Goal: Task Accomplishment & Management: Use online tool/utility

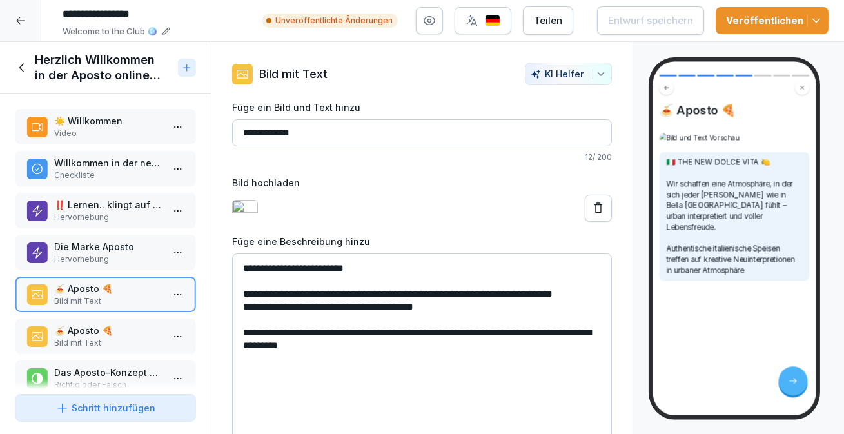
scroll to position [19, 0]
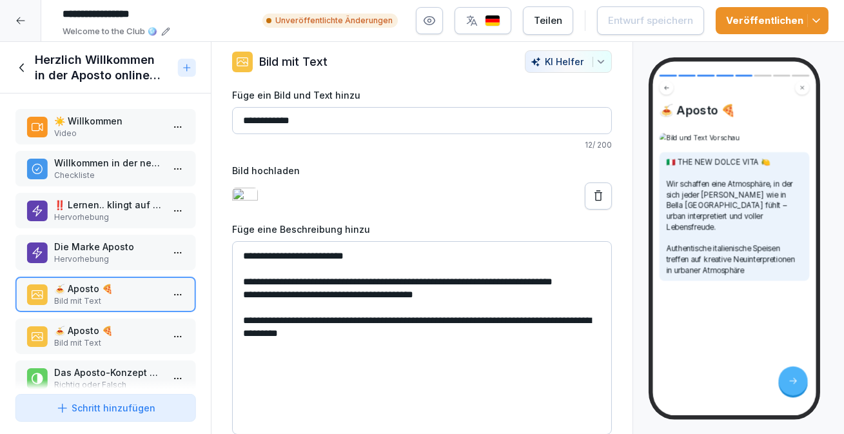
click at [108, 337] on p "Bild mit Text" at bounding box center [108, 343] width 108 height 12
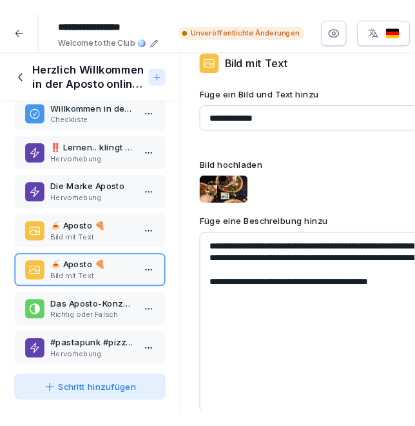
scroll to position [22, 0]
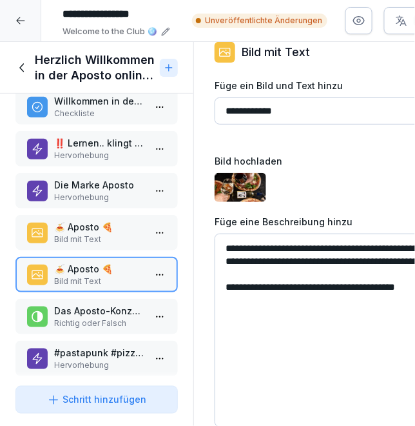
click at [330, 268] on textarea "**********" at bounding box center [387, 331] width 344 height 194
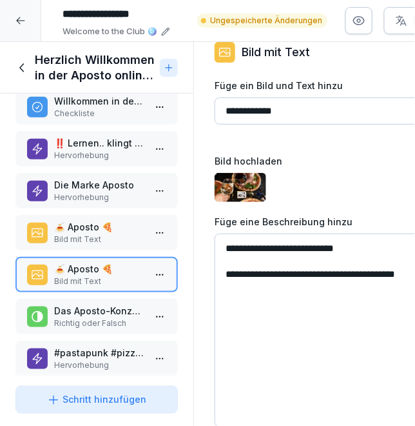
click at [226, 247] on textarea "**********" at bounding box center [387, 331] width 344 height 194
click at [315, 275] on textarea "**********" at bounding box center [387, 331] width 344 height 194
paste textarea "**********"
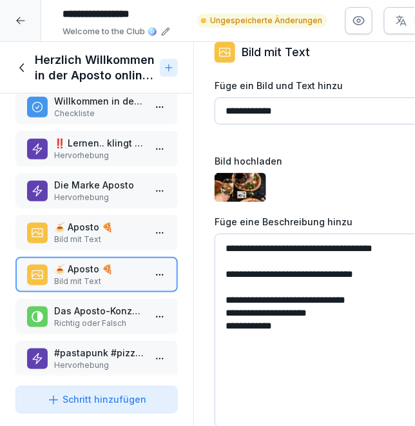
drag, startPoint x: 326, startPoint y: 298, endPoint x: 327, endPoint y: 318, distance: 20.0
click at [327, 318] on textarea "**********" at bounding box center [387, 331] width 344 height 194
drag, startPoint x: 325, startPoint y: 329, endPoint x: 324, endPoint y: 303, distance: 25.8
click at [324, 303] on textarea "**********" at bounding box center [387, 331] width 344 height 194
type textarea "**********"
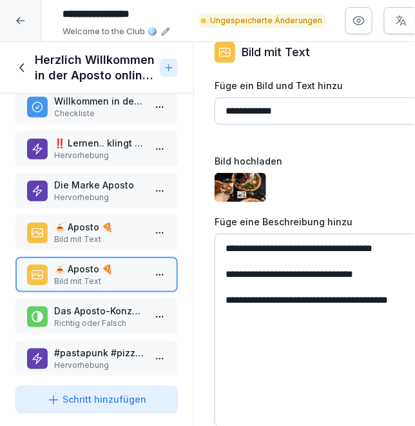
click at [93, 398] on div "Schritt hinzufügen" at bounding box center [96, 400] width 99 height 14
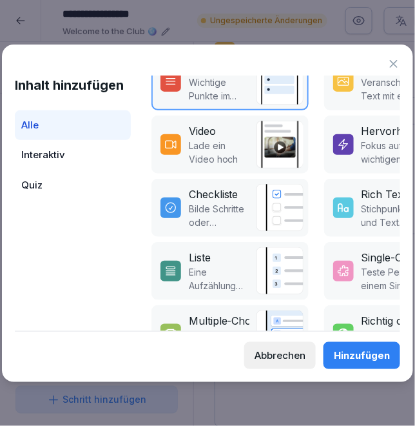
scroll to position [212, 0]
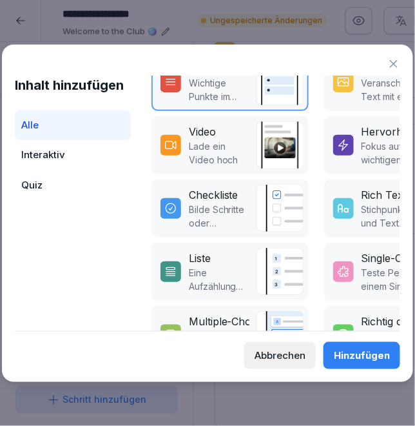
click at [277, 210] on img at bounding box center [280, 209] width 48 height 48
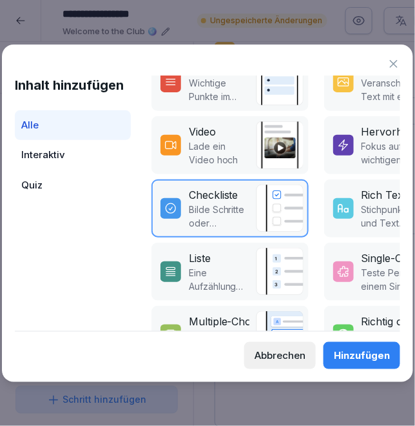
click at [375, 357] on div "Hinzufügen" at bounding box center [362, 355] width 56 height 14
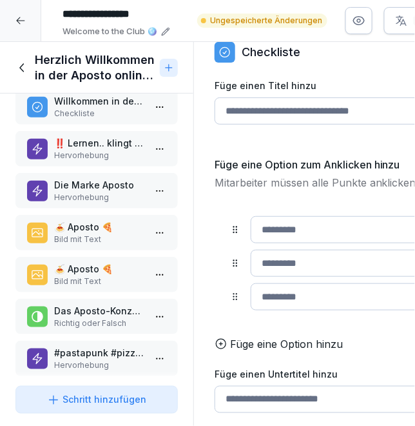
scroll to position [112, 0]
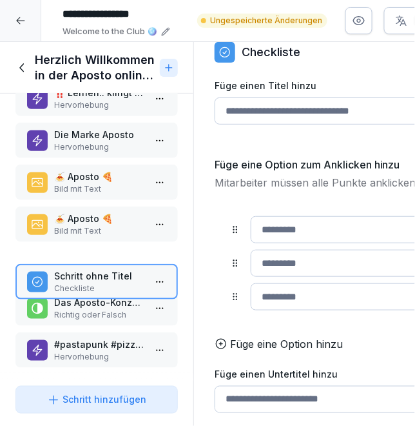
drag, startPoint x: 86, startPoint y: 330, endPoint x: 83, endPoint y: 254, distance: 76.8
click at [85, 264] on div "Schritt ohne Titel Checkliste" at bounding box center [96, 281] width 163 height 35
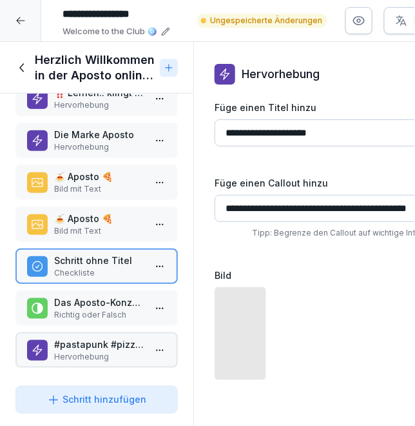
scroll to position [0, 0]
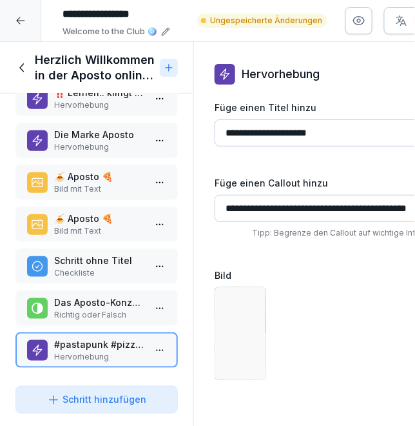
click at [74, 259] on p "Schritt ohne Titel" at bounding box center [99, 261] width 90 height 14
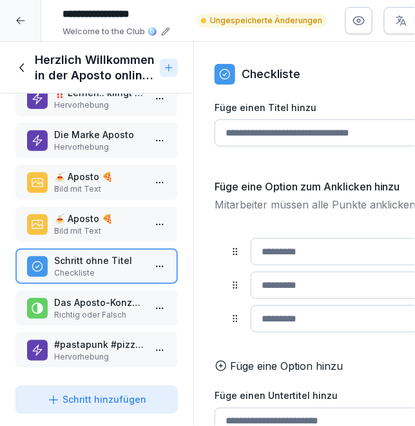
click at [277, 134] on input "Füge einen Titel hinzu" at bounding box center [387, 132] width 344 height 27
type input "*"
type input "**********"
click at [313, 248] on input at bounding box center [382, 251] width 262 height 27
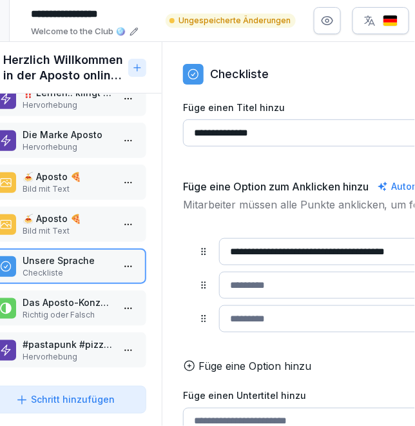
scroll to position [0, 42]
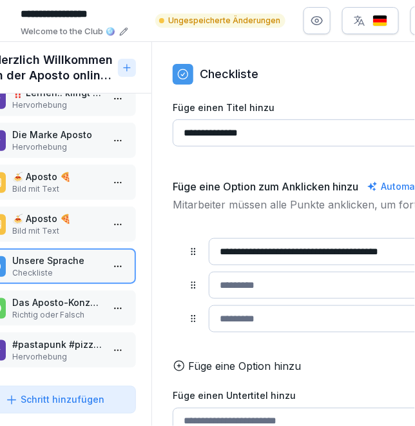
type input "**********"
click at [277, 284] on input at bounding box center [340, 285] width 262 height 27
type input "*"
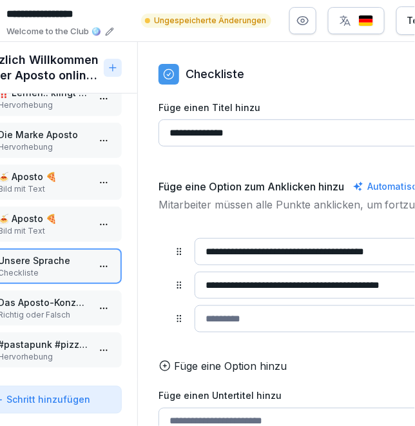
scroll to position [0, 61]
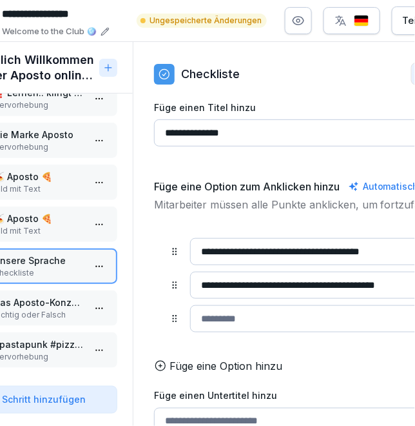
click at [257, 308] on input at bounding box center [321, 318] width 262 height 27
click at [206, 283] on input "**********" at bounding box center [321, 285] width 262 height 27
type input "**********"
click at [217, 321] on input at bounding box center [321, 318] width 262 height 27
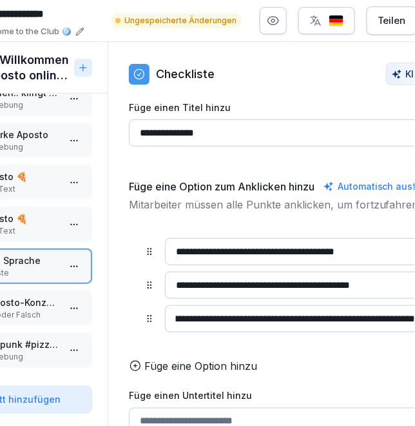
scroll to position [0, 71]
type input "**********"
click at [171, 366] on p "Füge eine Option hinzu" at bounding box center [201, 365] width 113 height 15
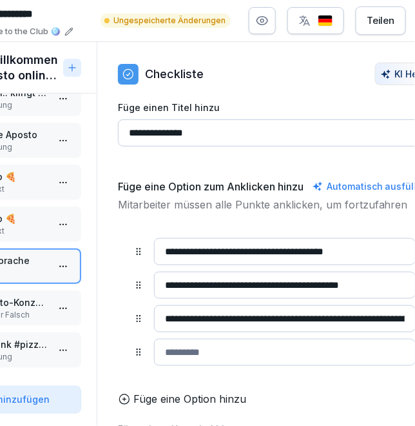
click at [213, 361] on input at bounding box center [285, 352] width 262 height 27
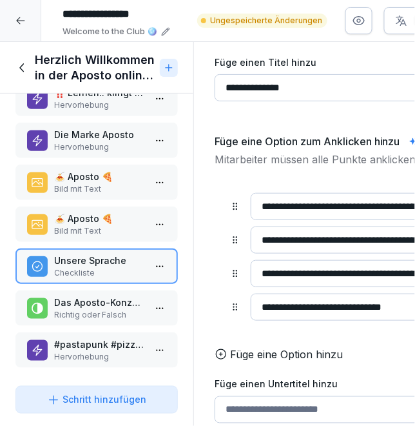
scroll to position [0, 0]
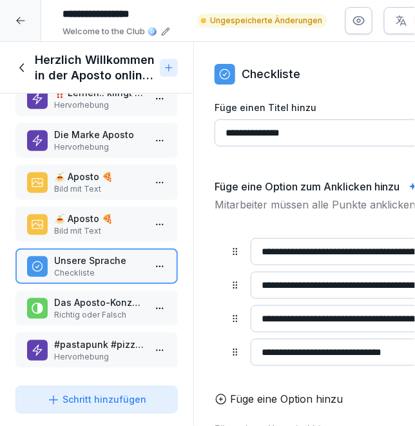
type input "**********"
click at [66, 393] on div "Schritt hinzufügen" at bounding box center [96, 400] width 99 height 14
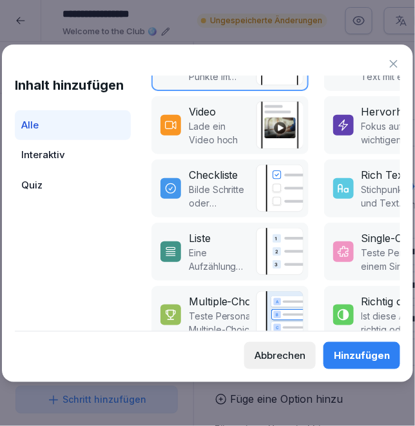
scroll to position [232, 0]
click at [232, 184] on p "Bilde Schritte oder Prozesse ab" at bounding box center [219, 196] width 61 height 27
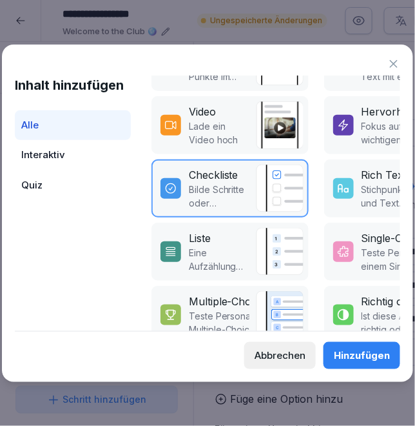
click at [369, 354] on div "Hinzufügen" at bounding box center [362, 355] width 56 height 14
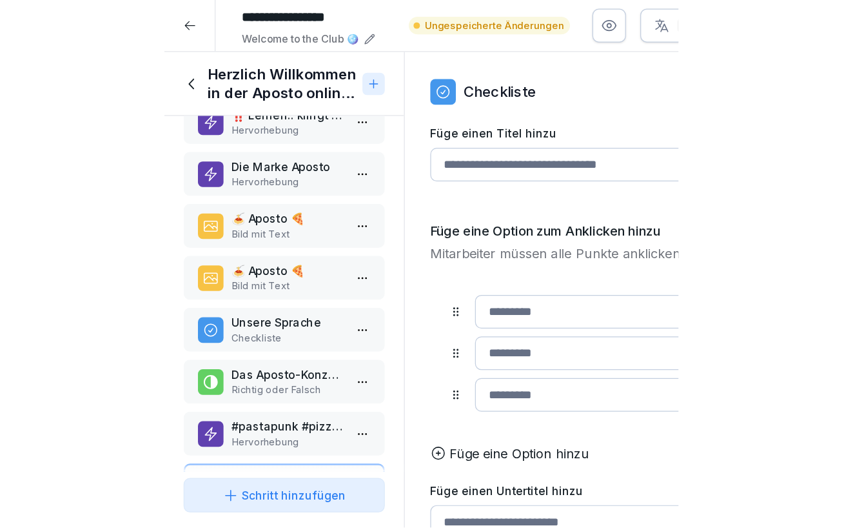
scroll to position [154, 0]
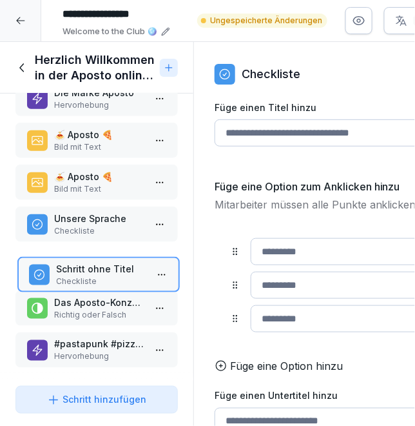
drag, startPoint x: 76, startPoint y: 347, endPoint x: 81, endPoint y: 257, distance: 89.8
click at [81, 262] on p "Schritt ohne Titel" at bounding box center [101, 269] width 90 height 14
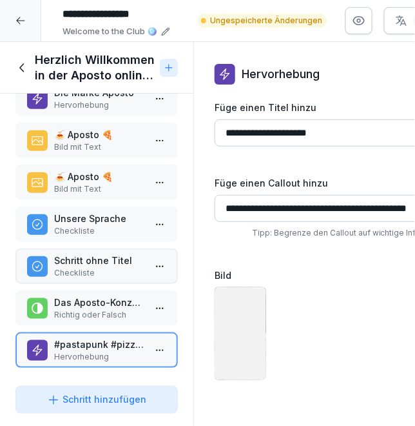
click at [97, 261] on p "Schritt ohne Titel" at bounding box center [99, 261] width 90 height 14
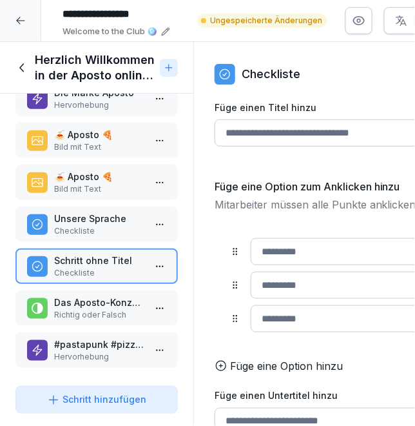
click at [291, 125] on input "Füge einen Titel hinzu" at bounding box center [387, 132] width 344 height 27
type input "*"
type input "**********"
click at [304, 248] on input at bounding box center [382, 251] width 262 height 27
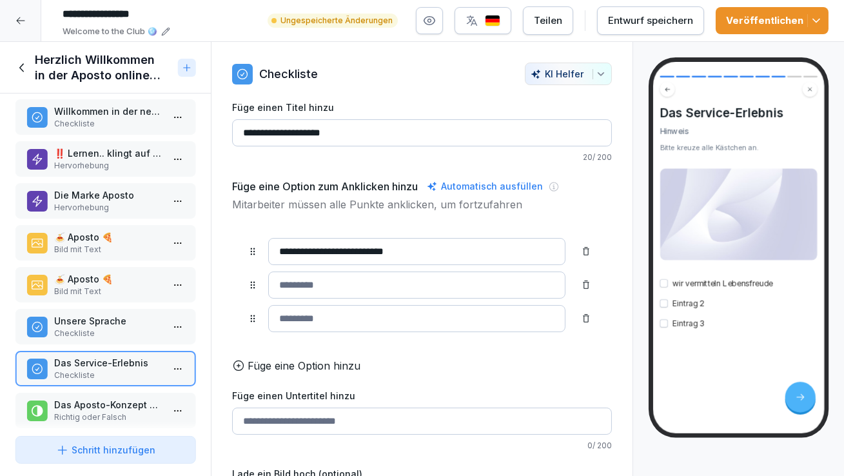
scroll to position [103, 0]
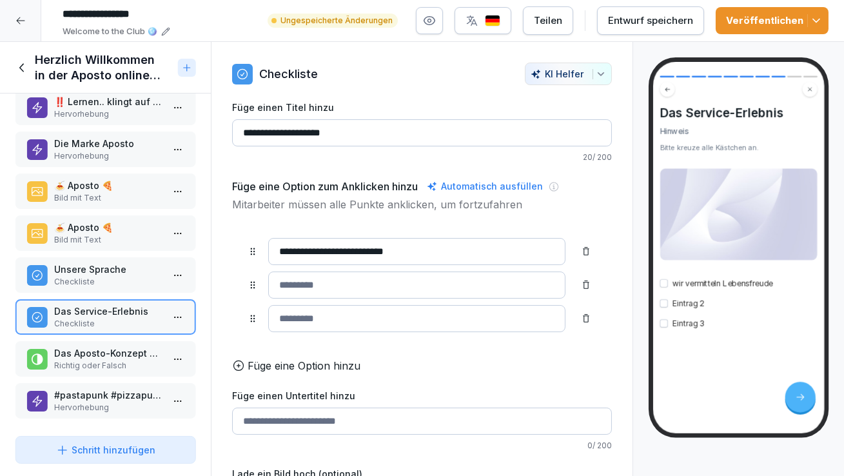
type input "**********"
click at [655, 22] on div "Entwurf speichern" at bounding box center [650, 21] width 85 height 14
click at [27, 19] on div at bounding box center [20, 20] width 41 height 41
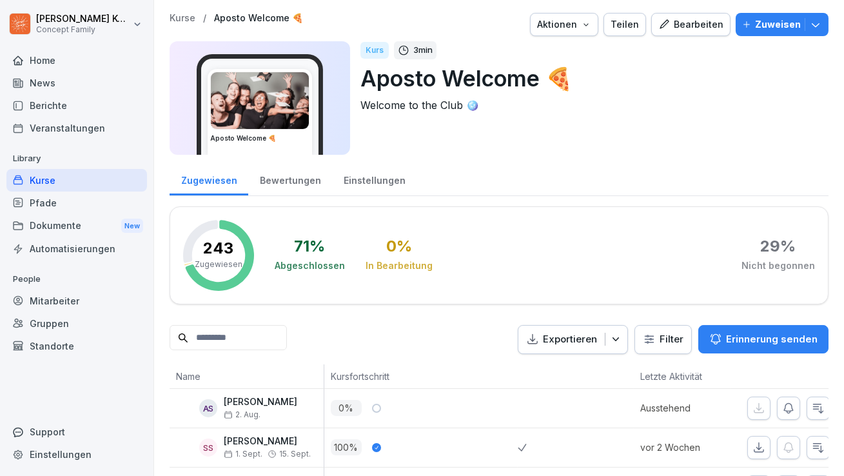
click at [55, 172] on div "Kurse" at bounding box center [76, 180] width 141 height 23
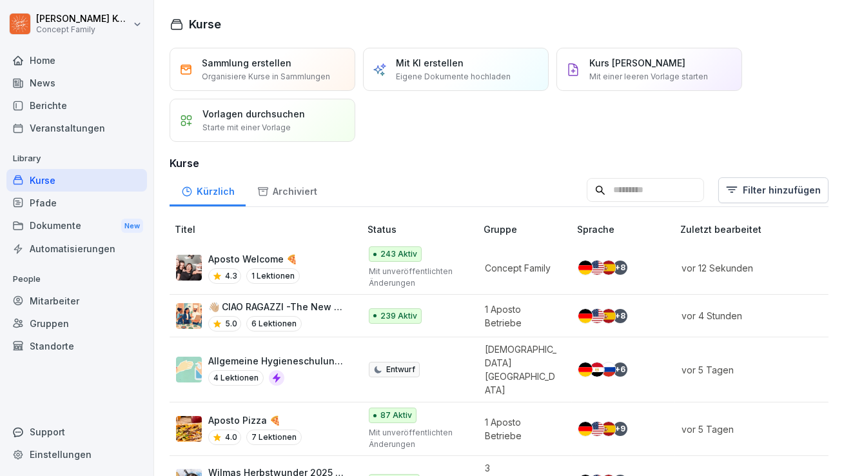
click at [322, 309] on p "👋🏼 CIAO RAGAZZI -The New Dolce Vita- Apostorelaunch" at bounding box center [277, 307] width 139 height 14
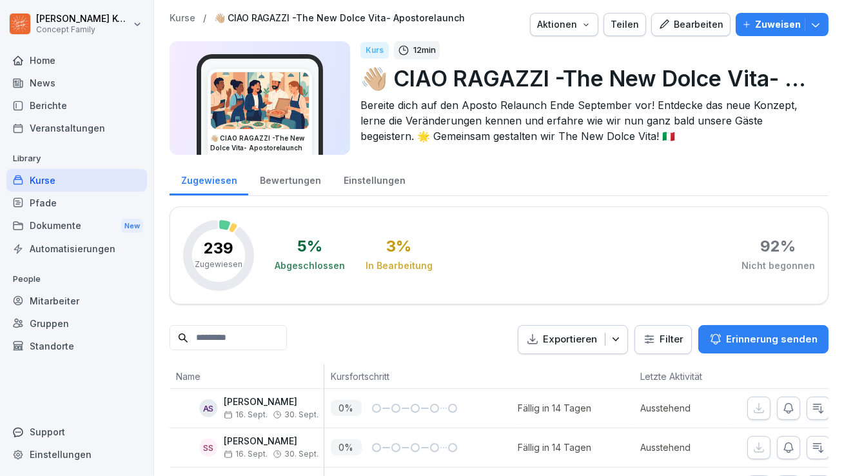
click at [284, 177] on div "Bewertungen" at bounding box center [290, 179] width 84 height 33
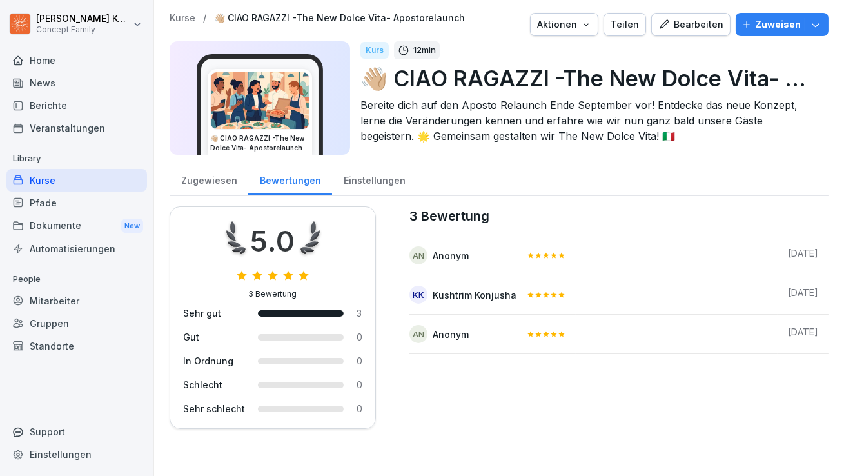
click at [177, 179] on div "Zugewiesen" at bounding box center [209, 179] width 79 height 33
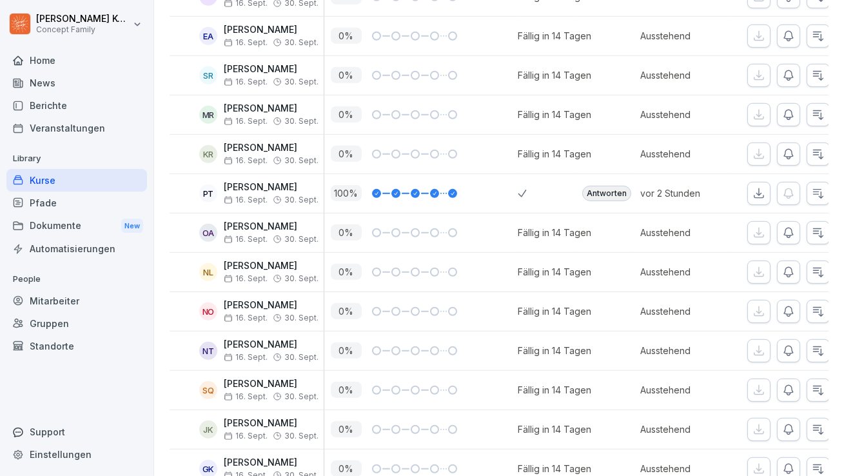
scroll to position [1621, 0]
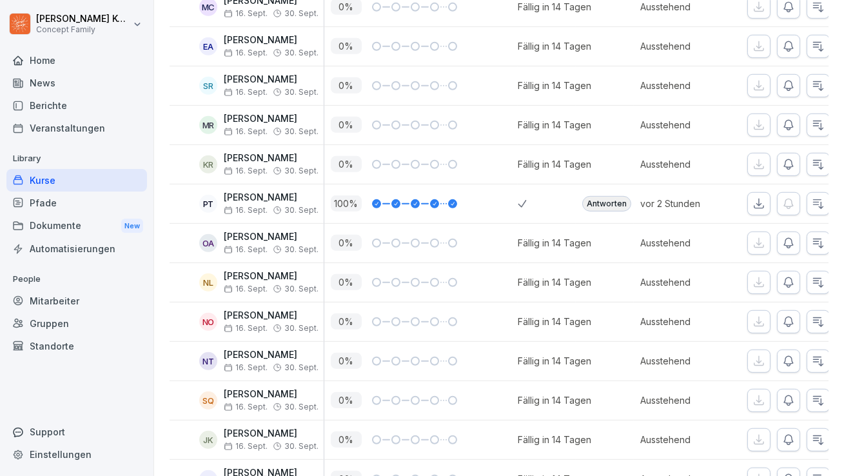
click at [608, 196] on div "Antworten" at bounding box center [607, 203] width 49 height 15
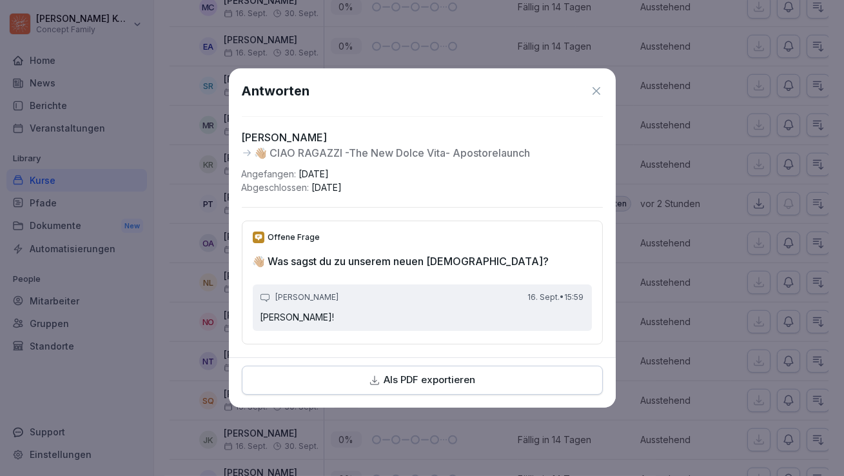
click at [591, 90] on icon at bounding box center [596, 91] width 13 height 13
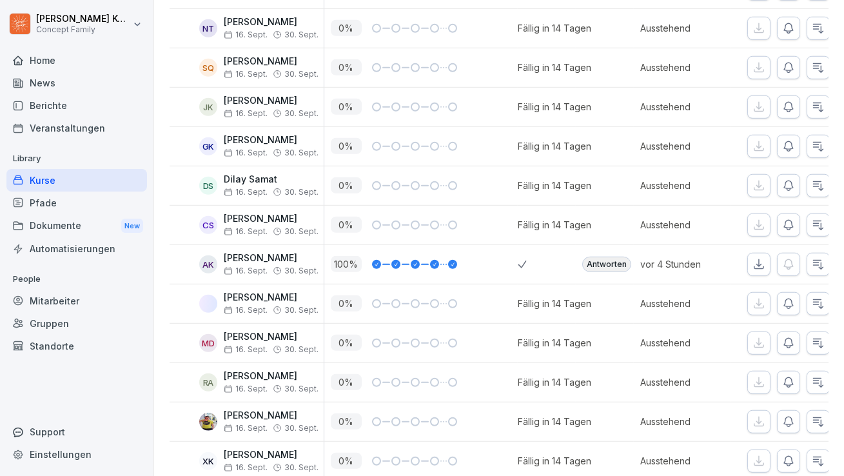
scroll to position [1983, 0]
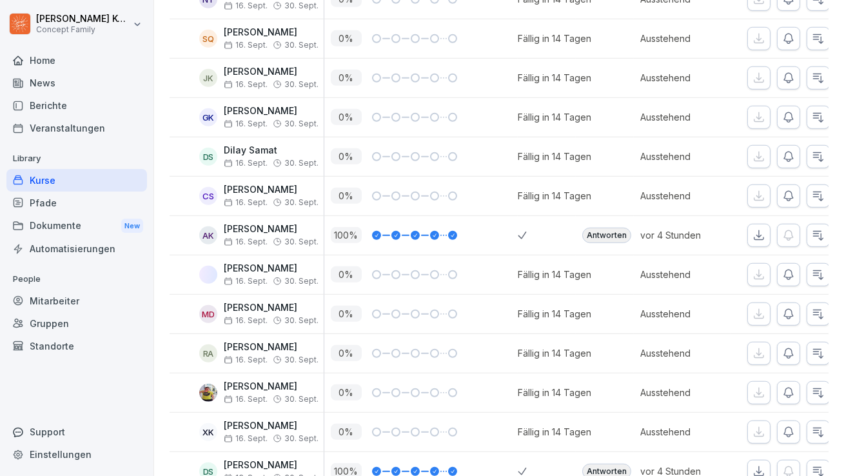
click at [605, 229] on div "Antworten" at bounding box center [607, 235] width 49 height 15
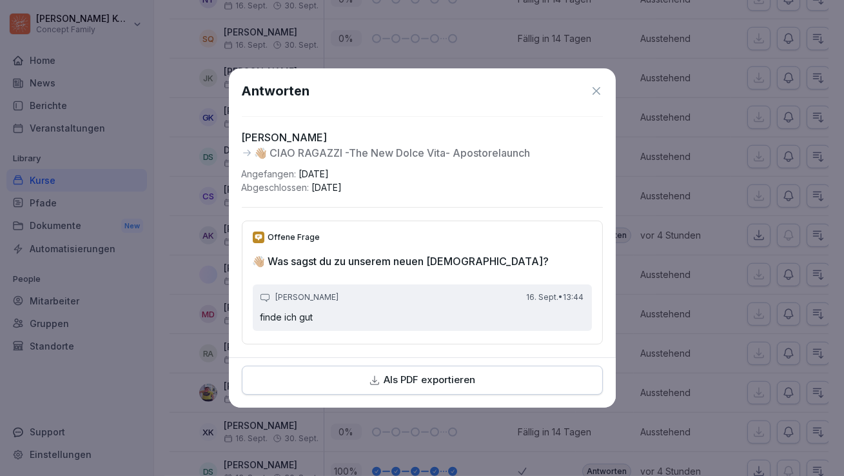
click at [595, 91] on icon at bounding box center [596, 91] width 13 height 13
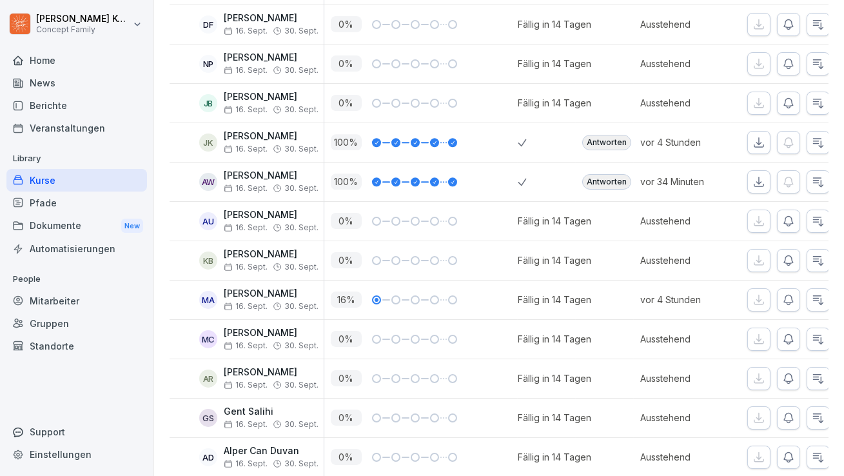
scroll to position [6605, 0]
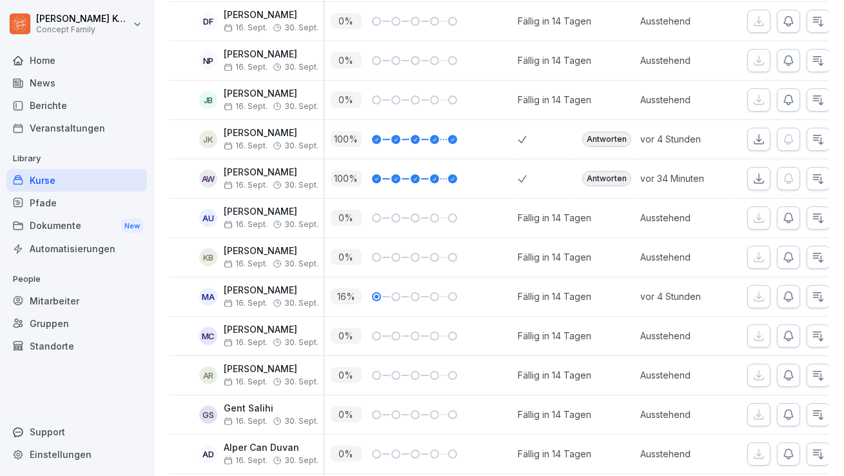
click at [606, 171] on div "Antworten" at bounding box center [607, 178] width 49 height 15
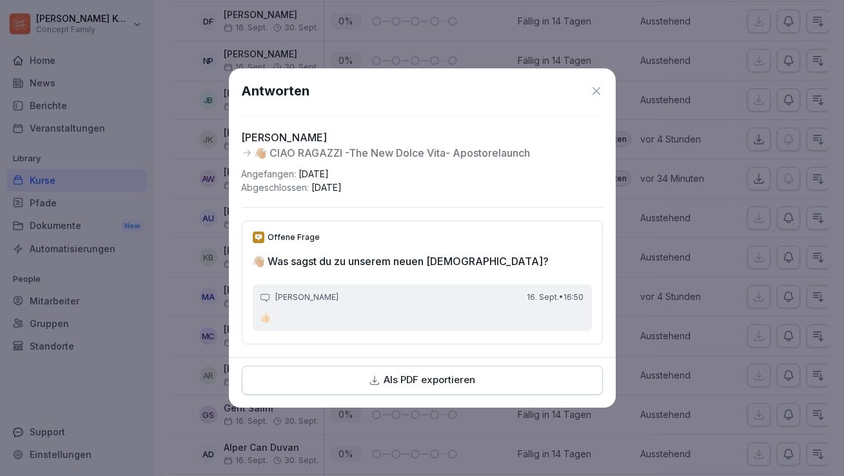
click at [595, 86] on icon at bounding box center [596, 91] width 13 height 13
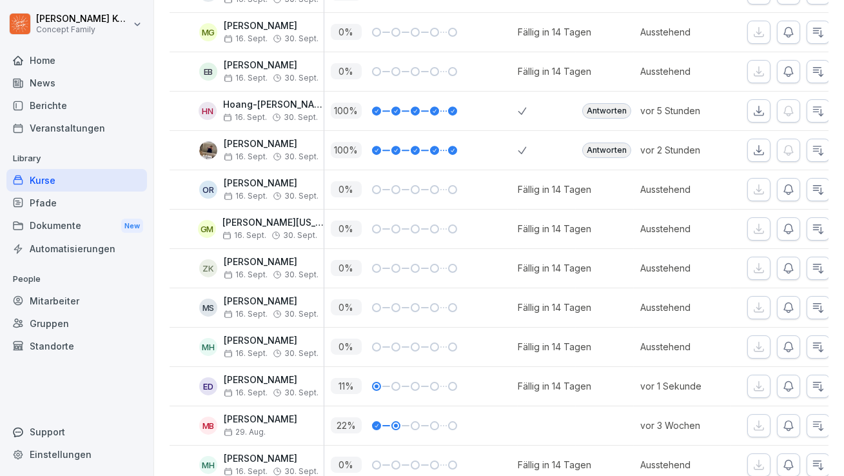
scroll to position [8092, 0]
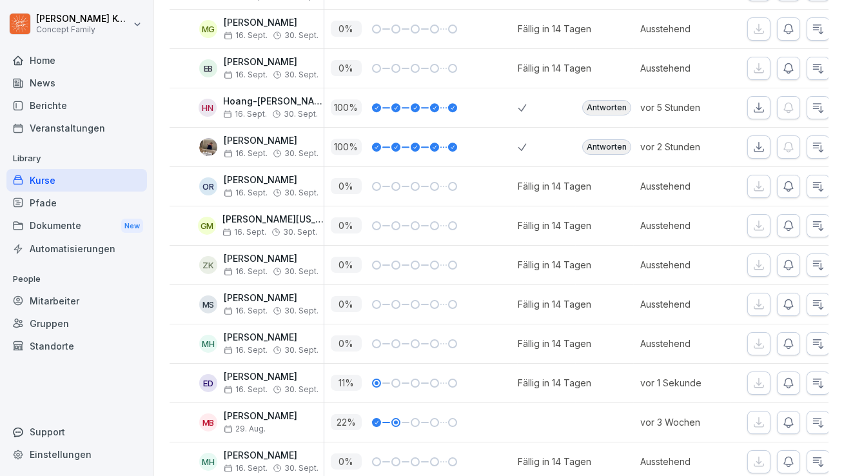
click at [608, 139] on div "Antworten" at bounding box center [607, 146] width 49 height 15
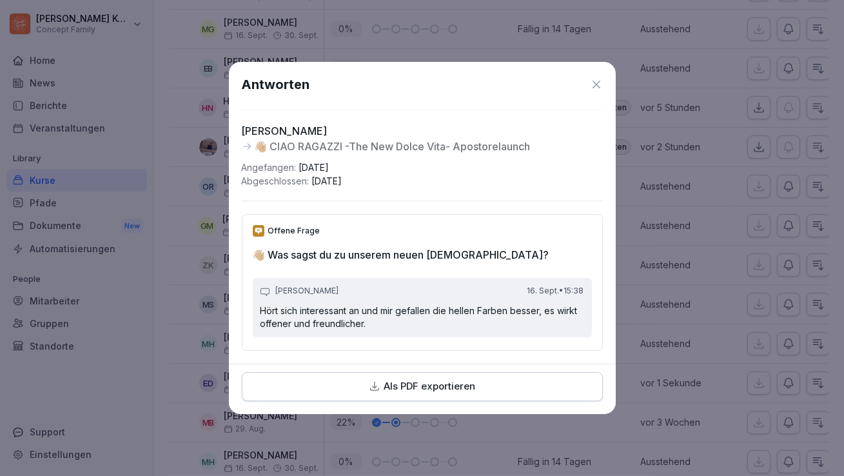
click at [595, 85] on icon at bounding box center [596, 84] width 13 height 13
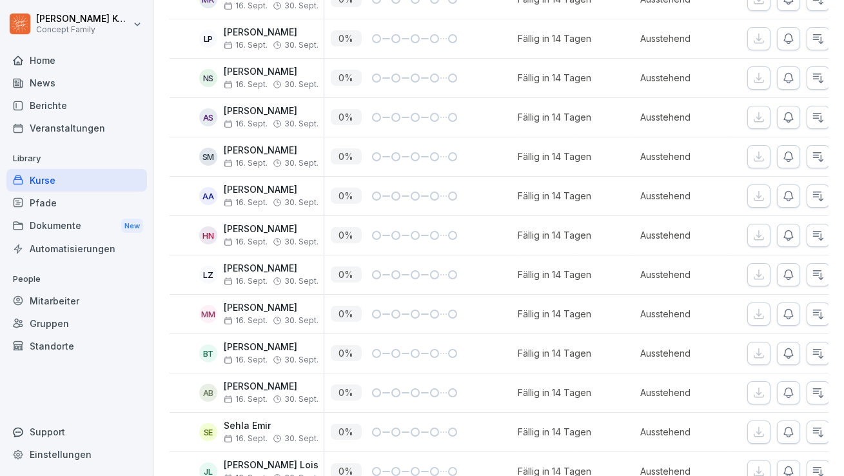
scroll to position [4065, 0]
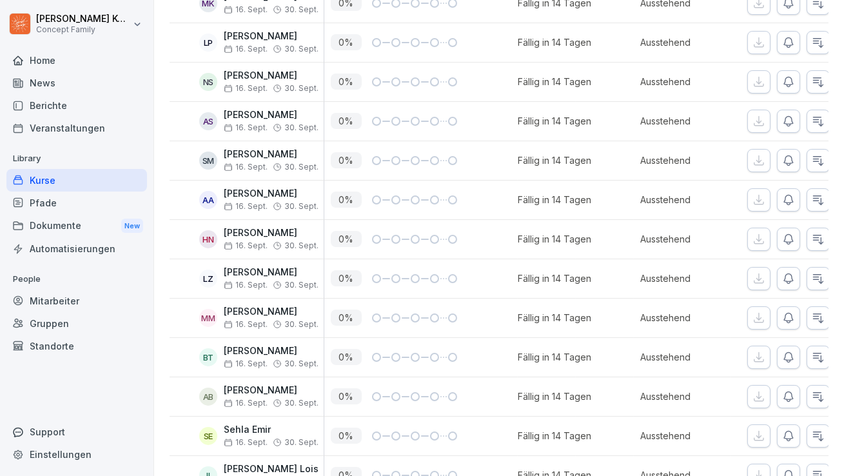
click at [52, 184] on div "Kurse" at bounding box center [76, 180] width 141 height 23
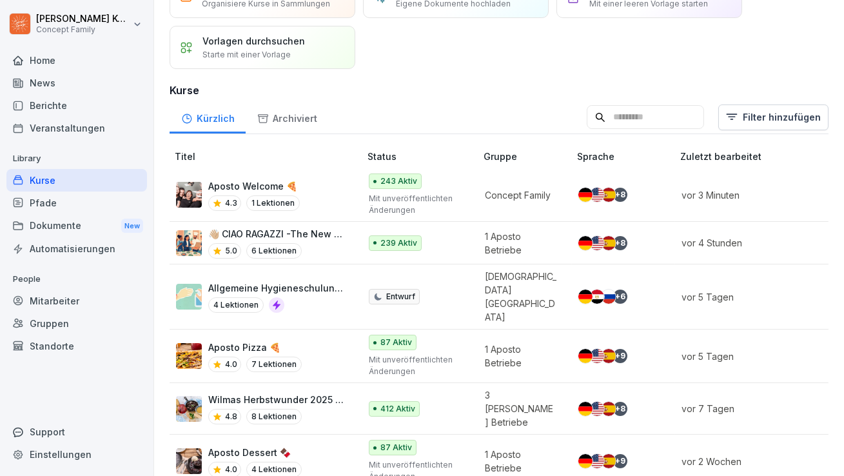
scroll to position [89, 0]
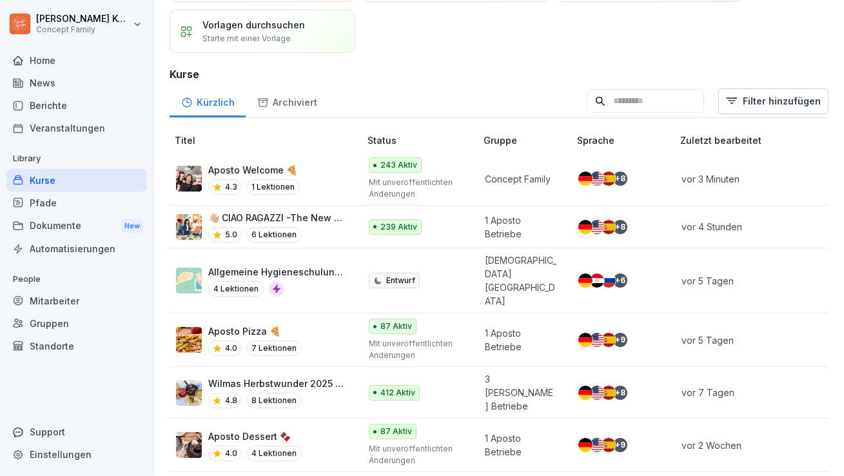
click at [315, 393] on div "4.8 8 Lektionen" at bounding box center [277, 400] width 139 height 15
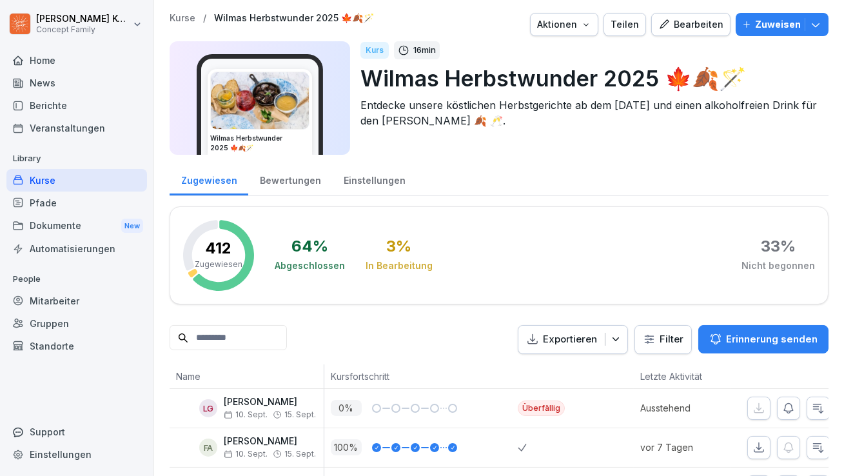
click at [296, 179] on div "Bewertungen" at bounding box center [290, 179] width 84 height 33
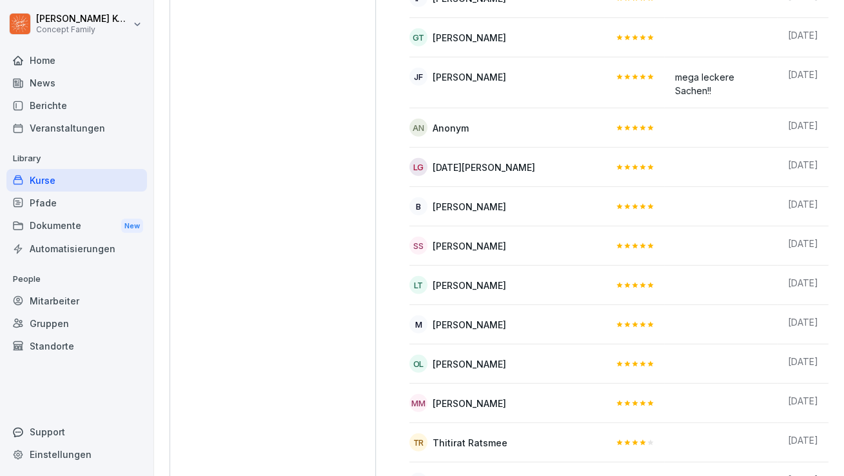
scroll to position [1479, 0]
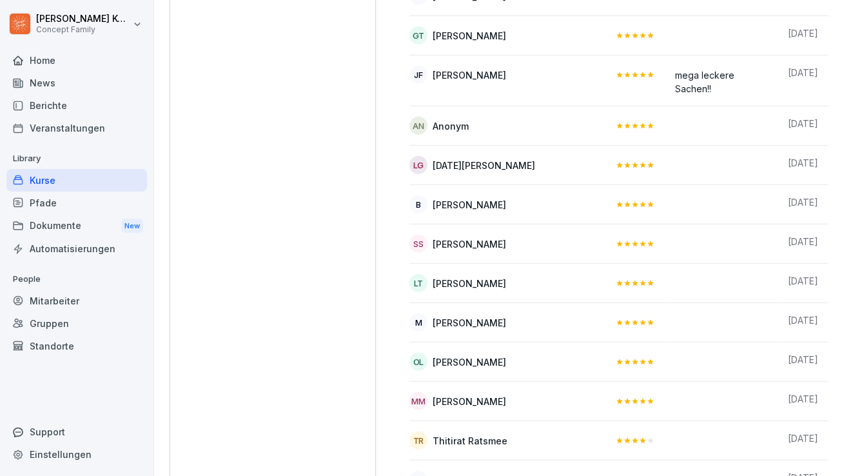
click at [41, 174] on div "Kurse" at bounding box center [76, 180] width 141 height 23
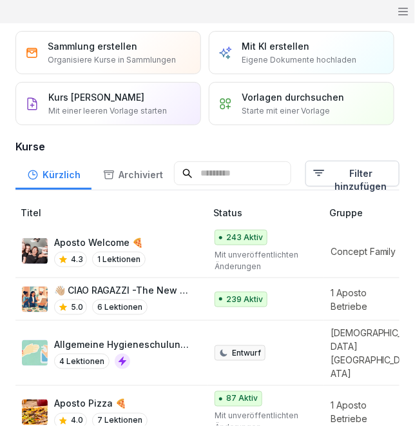
scroll to position [56, 0]
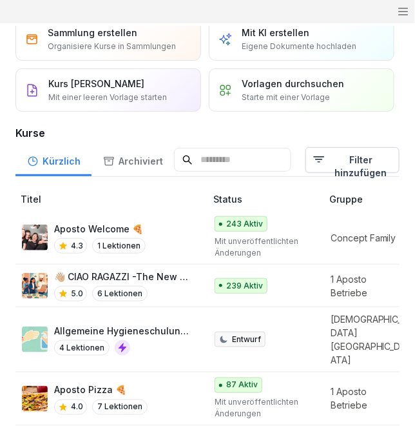
click at [157, 300] on td "👋🏼 CIAO RAGAZZI -The New Dolce Vita- Apostorelaunch 5.0 6 Lektionen" at bounding box center [111, 285] width 193 height 43
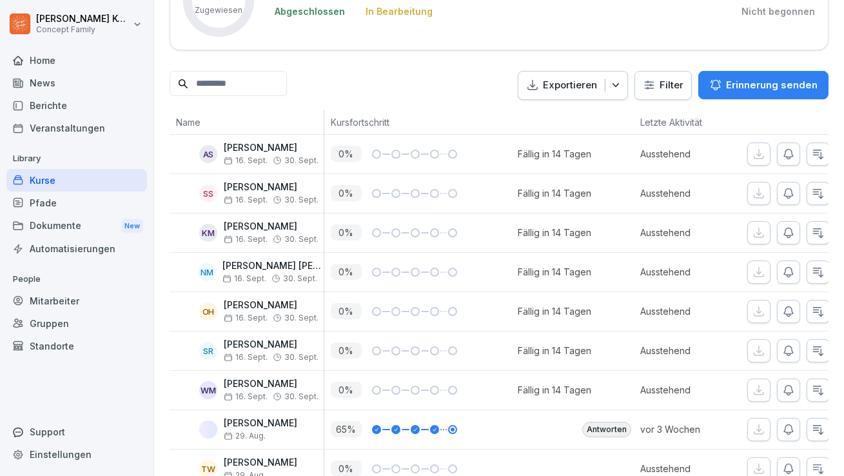
scroll to position [284, 0]
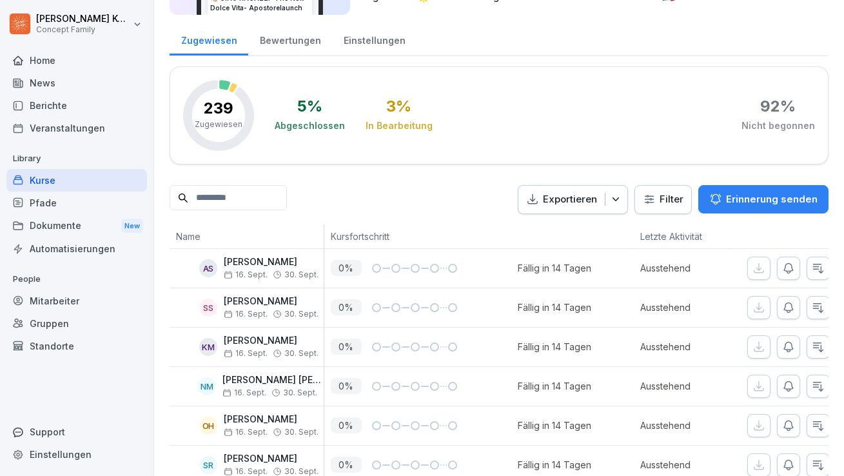
scroll to position [92, 0]
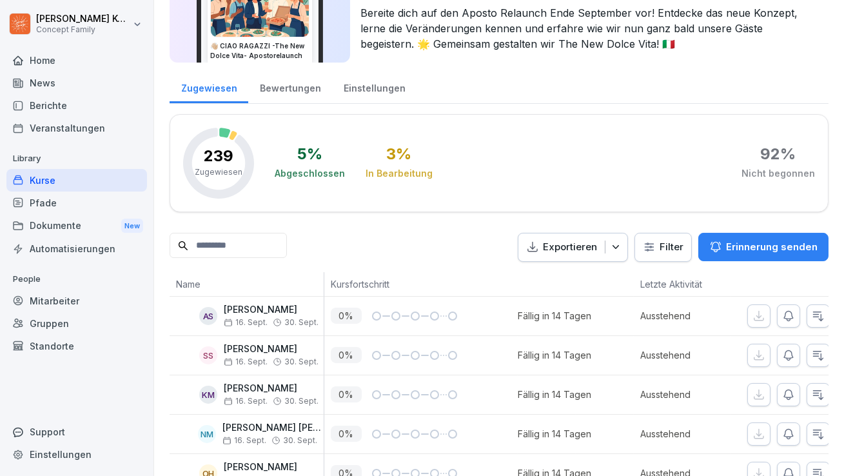
click at [665, 281] on p "Letzte Aktivität" at bounding box center [683, 284] width 84 height 14
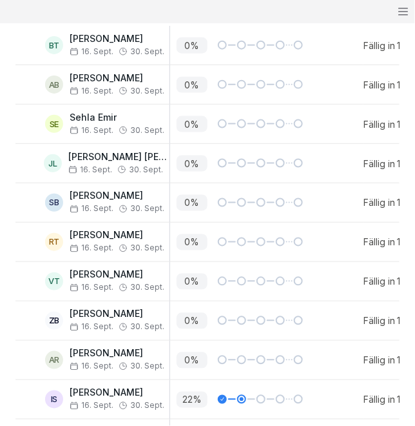
scroll to position [4467, 0]
